Goal: Entertainment & Leisure: Consume media (video, audio)

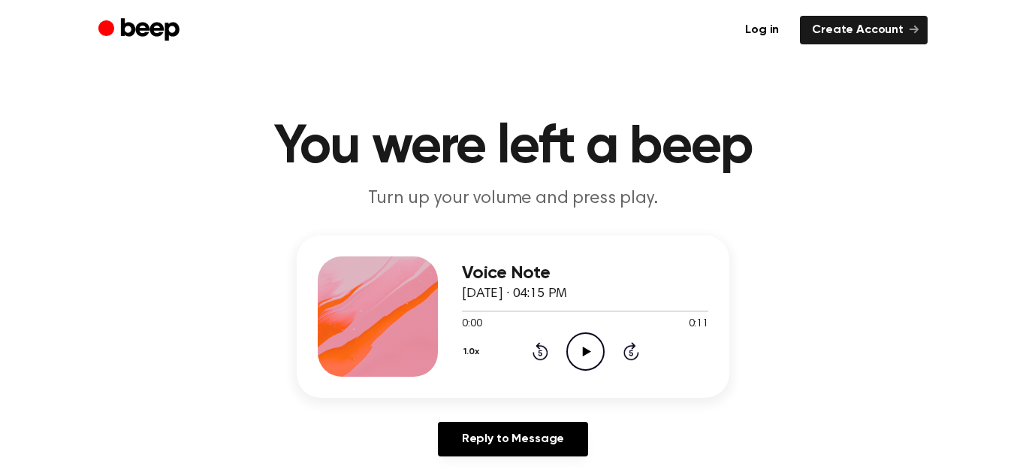
click at [584, 356] on icon "Play Audio" at bounding box center [585, 351] width 38 height 38
click at [575, 349] on icon "Play Audio" at bounding box center [585, 351] width 38 height 38
click at [593, 350] on icon "Play Audio" at bounding box center [585, 351] width 38 height 38
click at [580, 347] on icon "Play Audio" at bounding box center [585, 351] width 38 height 38
click at [581, 358] on icon "Play Audio" at bounding box center [585, 351] width 38 height 38
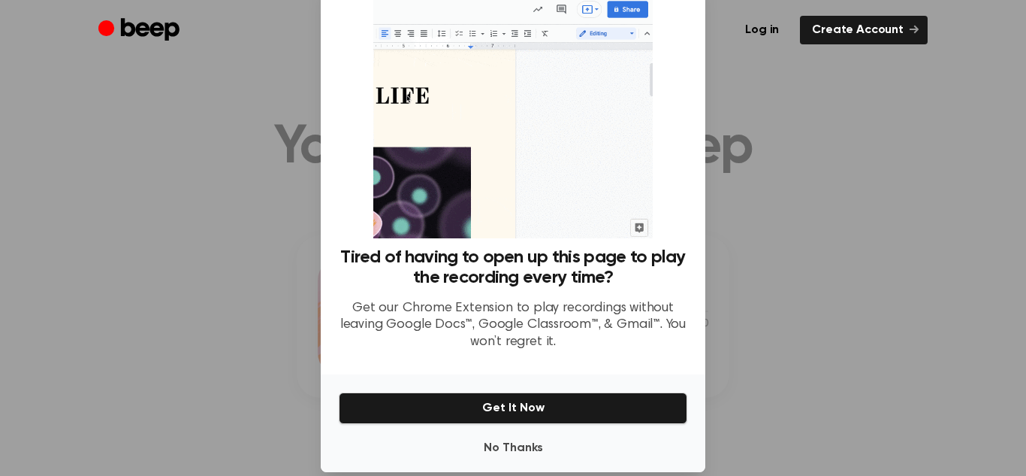
scroll to position [48, 0]
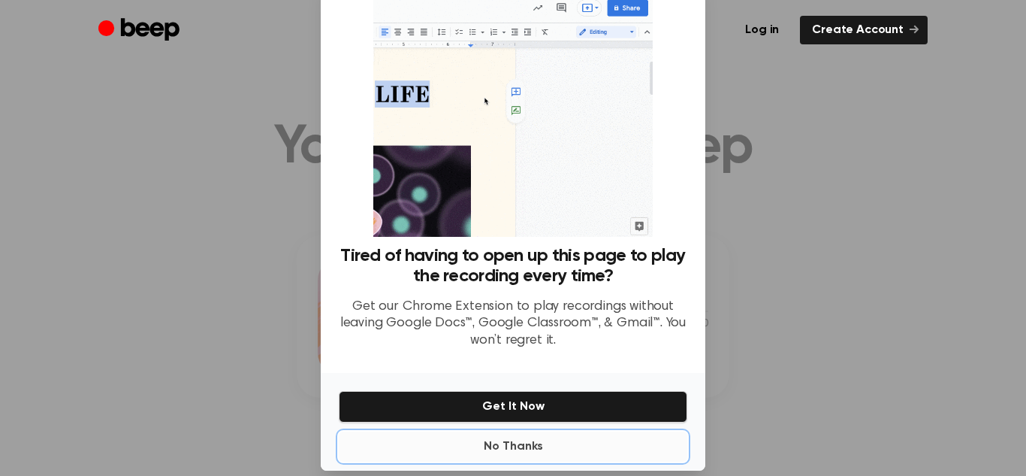
click at [518, 451] on button "No Thanks" at bounding box center [513, 446] width 349 height 30
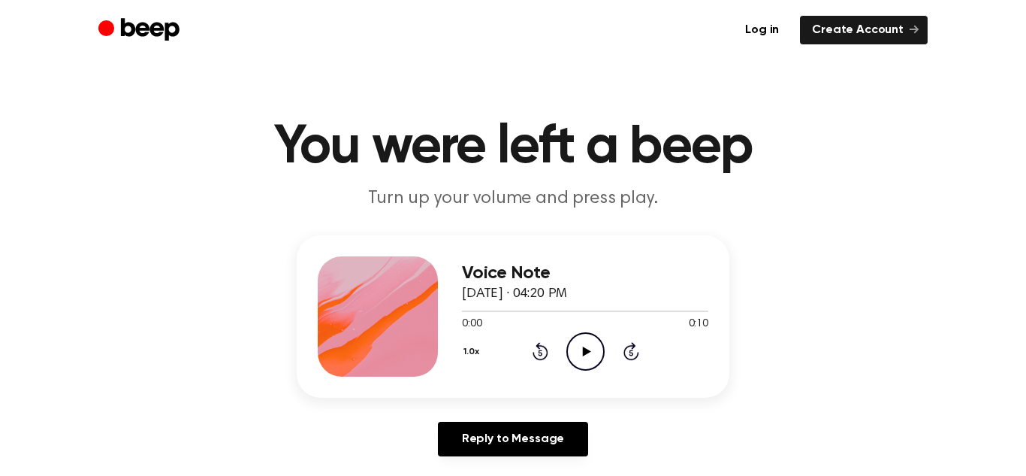
click at [584, 351] on icon at bounding box center [586, 351] width 8 height 10
